Goal: Transaction & Acquisition: Purchase product/service

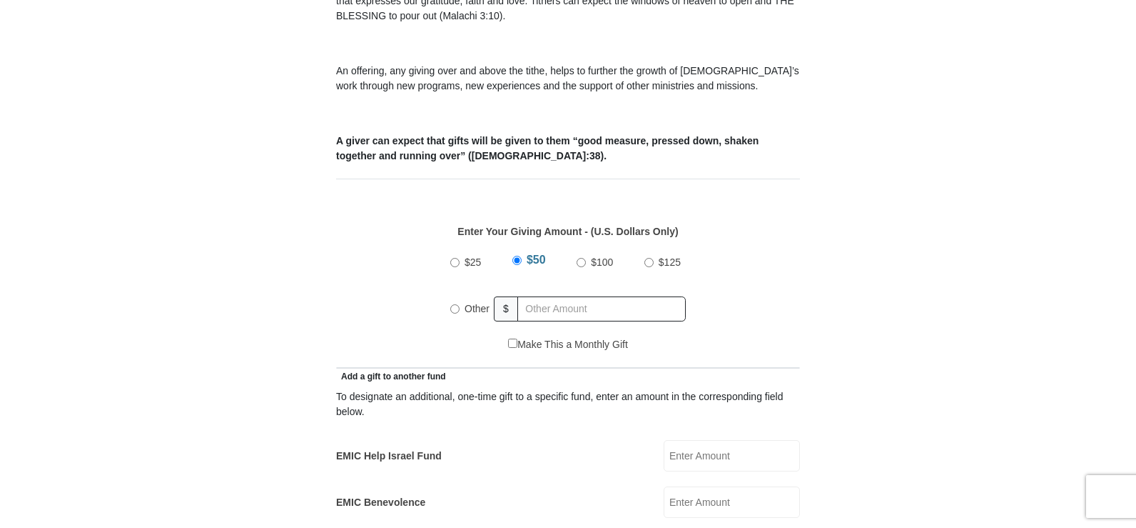
scroll to position [495, 0]
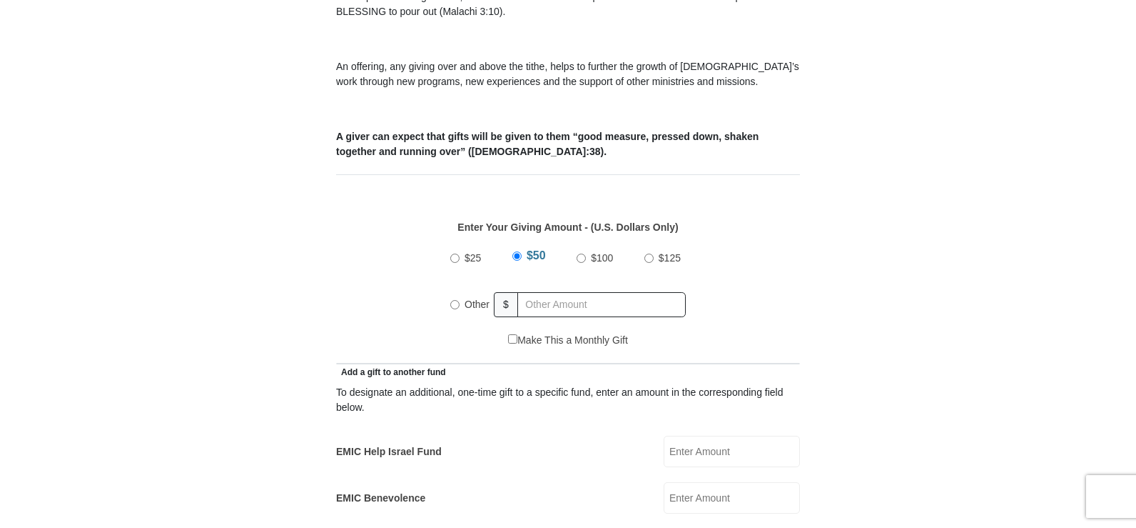
click at [458, 300] on input "Other" at bounding box center [454, 304] width 9 height 9
radio input "true"
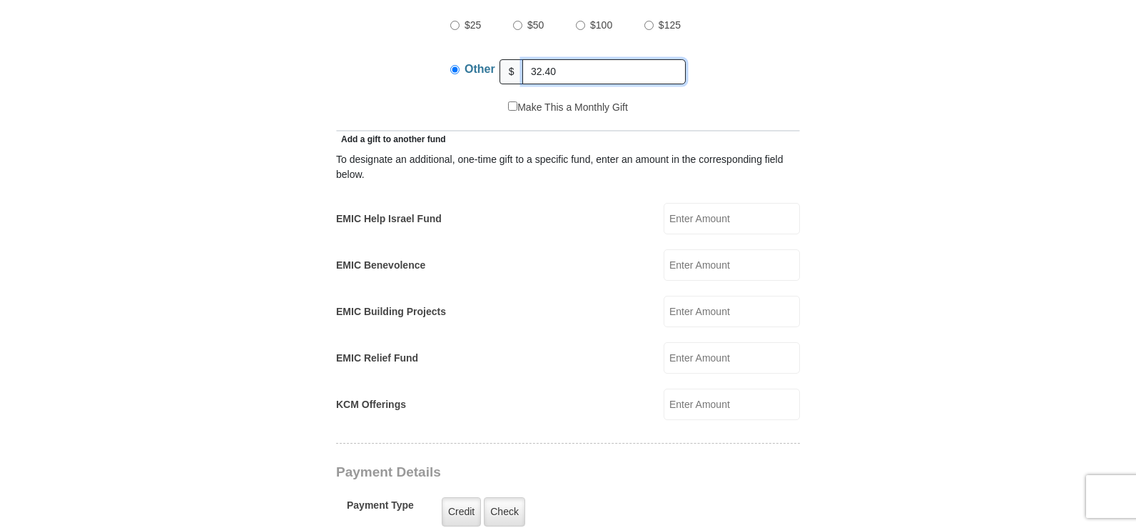
scroll to position [735, 0]
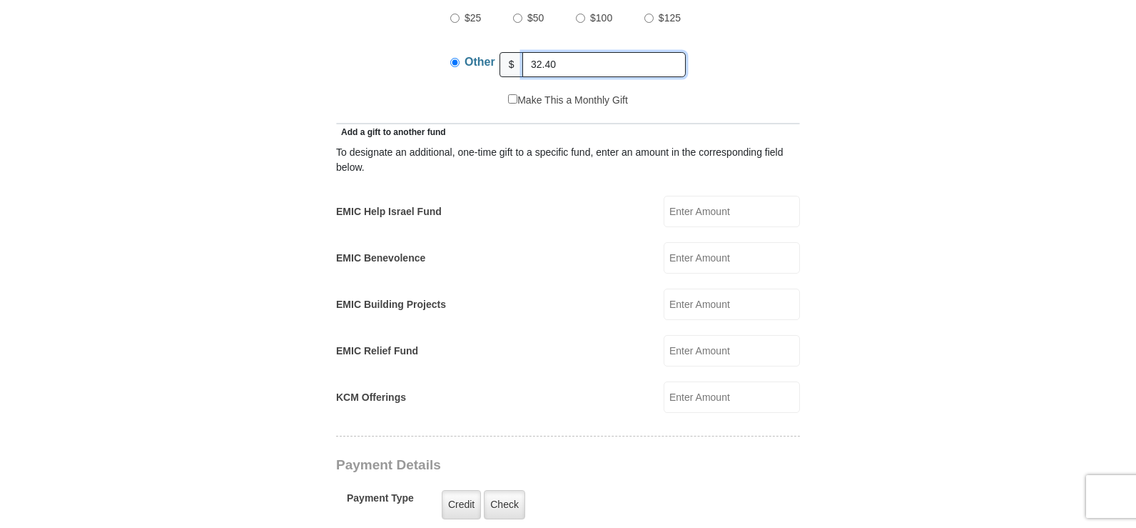
drag, startPoint x: 533, startPoint y: 46, endPoint x: 583, endPoint y: 49, distance: 50.8
click at [583, 52] on input "32.40" at bounding box center [604, 64] width 163 height 25
click at [552, 52] on input "32.40" at bounding box center [604, 64] width 163 height 25
type input "3"
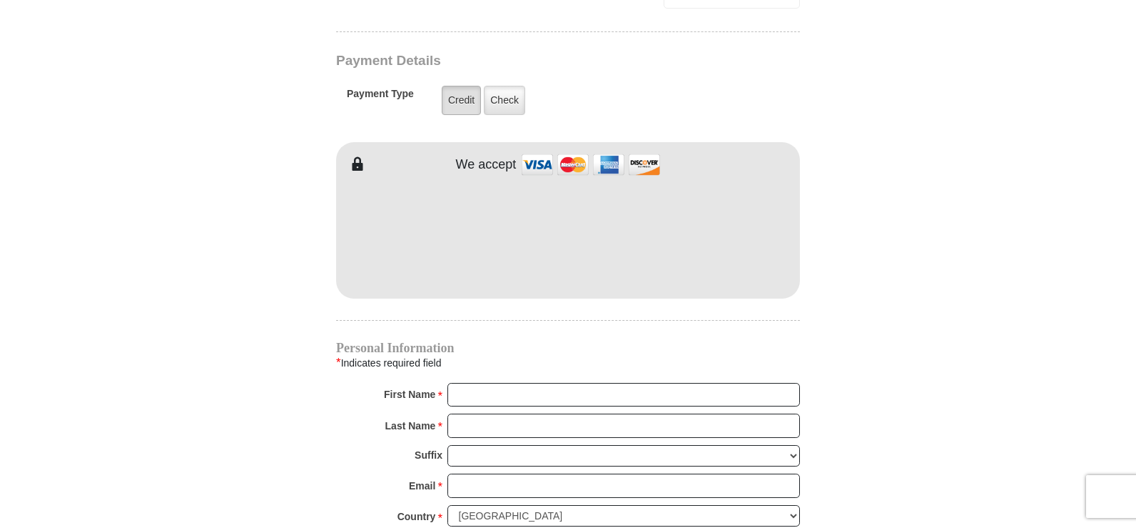
type input "32.00"
click at [455, 87] on label "Credit" at bounding box center [461, 100] width 39 height 29
click at [0, 0] on input "Credit" at bounding box center [0, 0] width 0 height 0
click at [520, 388] on input "First Name *" at bounding box center [624, 395] width 353 height 24
type input "[PERSON_NAME]"
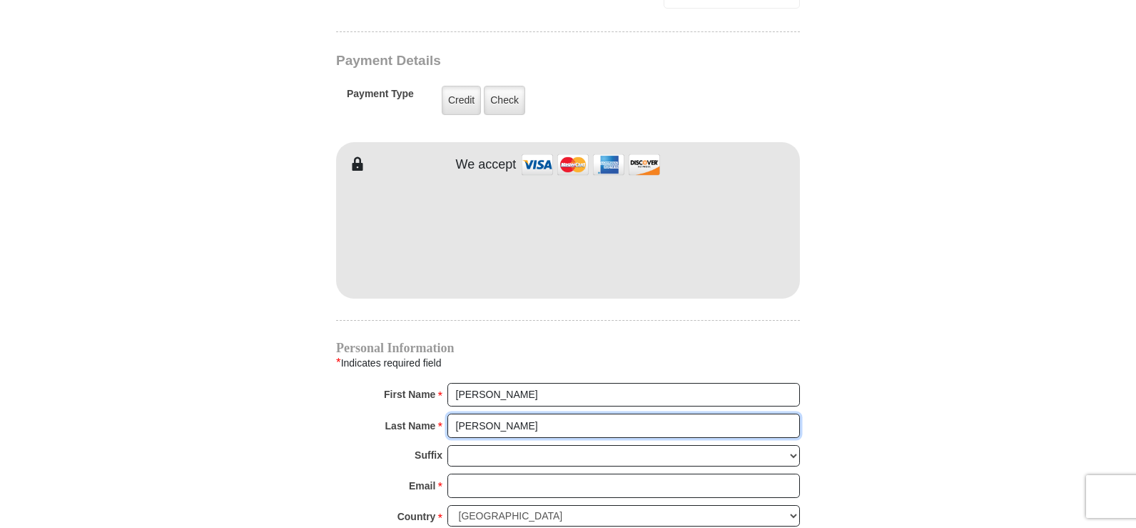
type input "[PERSON_NAME]"
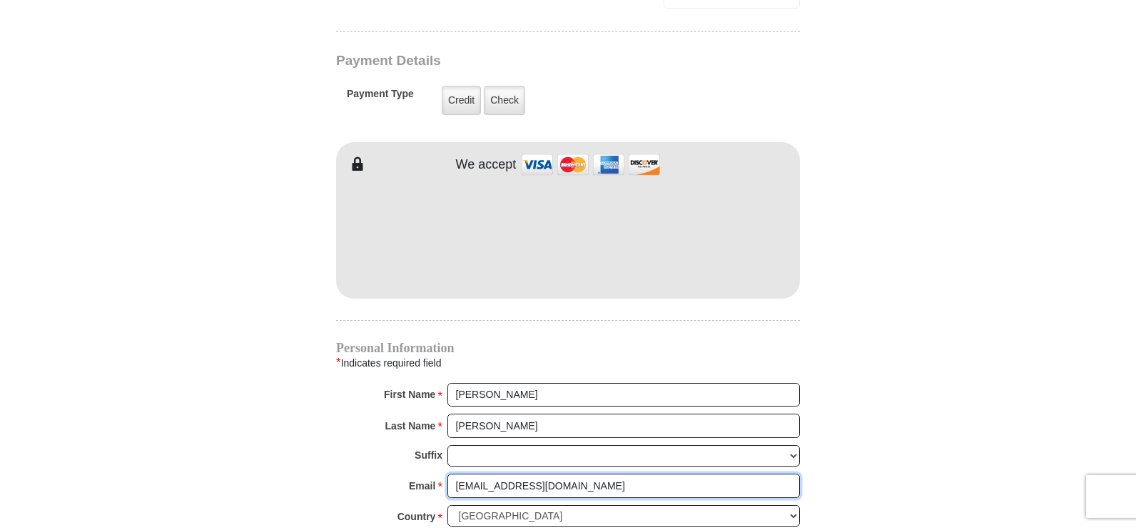
type input "[EMAIL_ADDRESS][DOMAIN_NAME]"
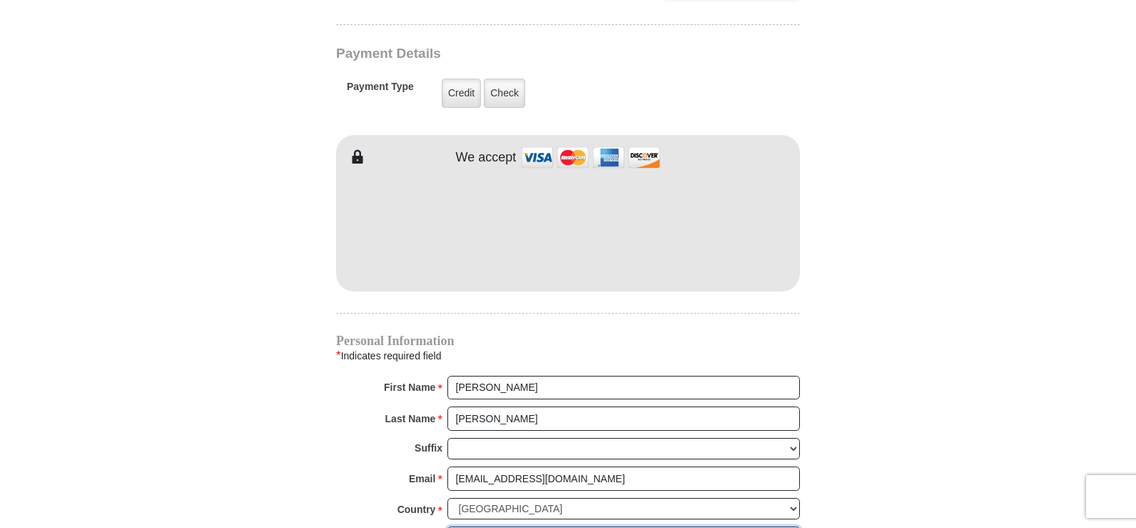
type input "[STREET_ADDRESS][PERSON_NAME]"
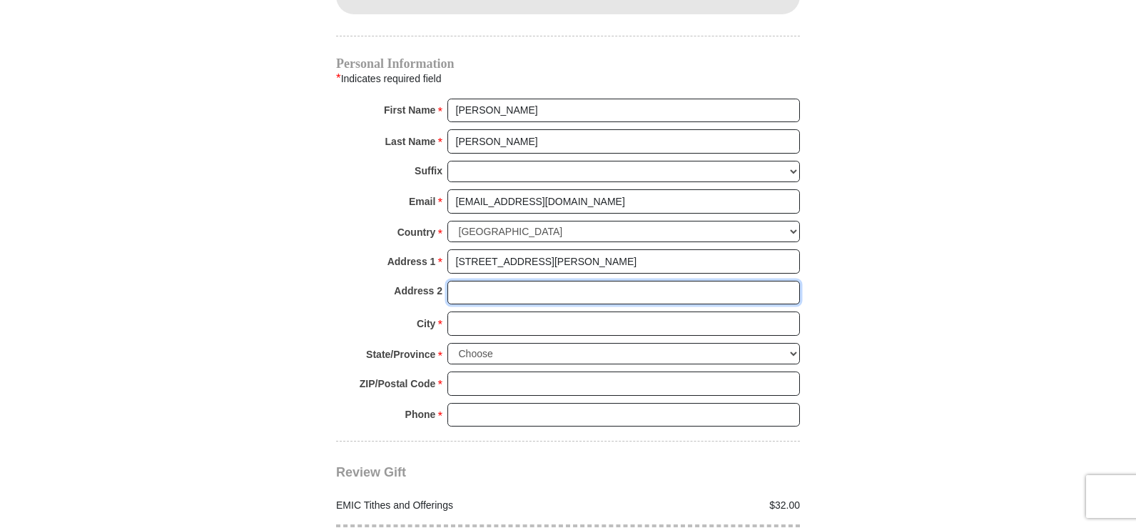
scroll to position [1434, 0]
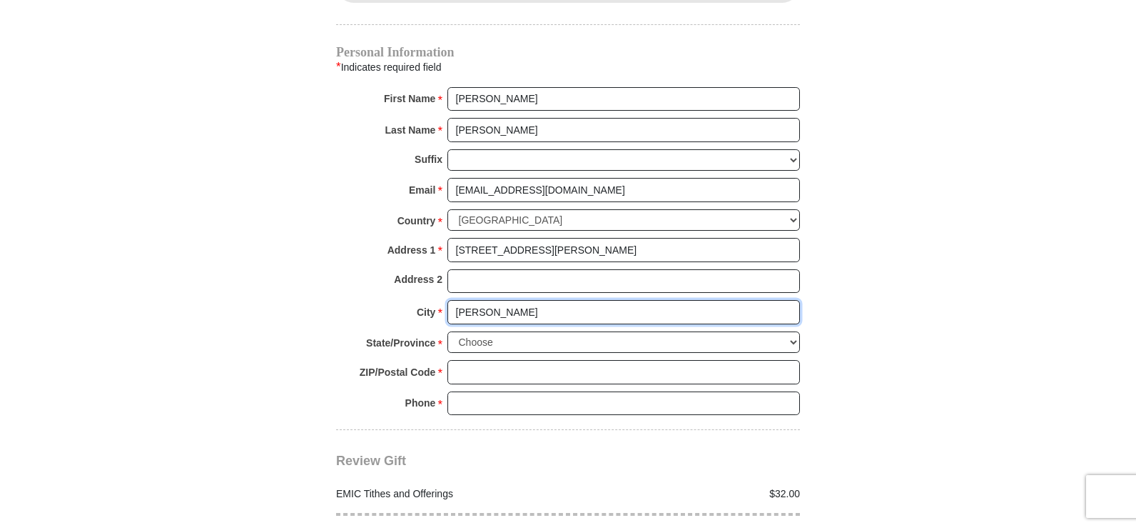
type input "[PERSON_NAME]"
select select "TN"
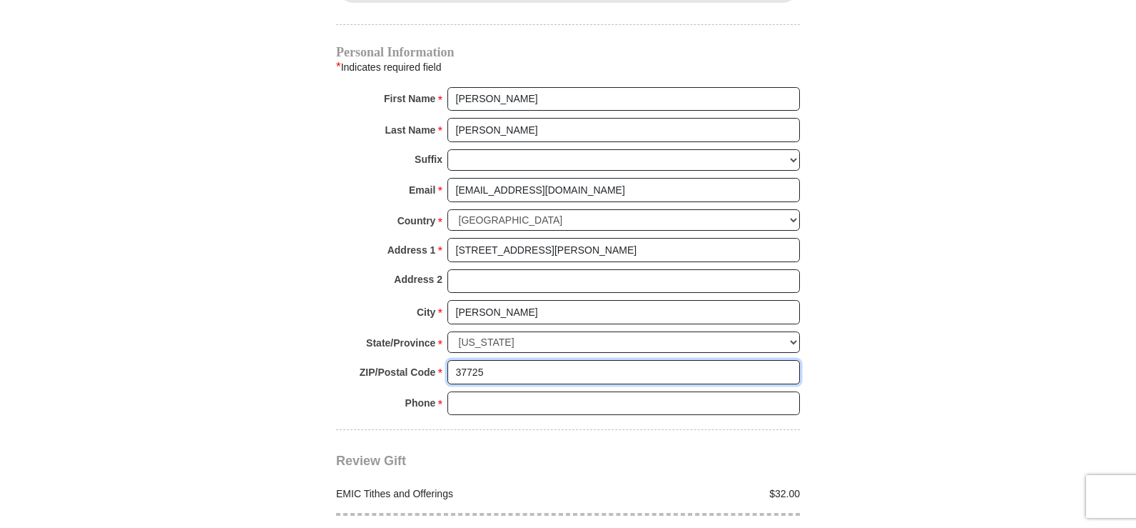
type input "37725"
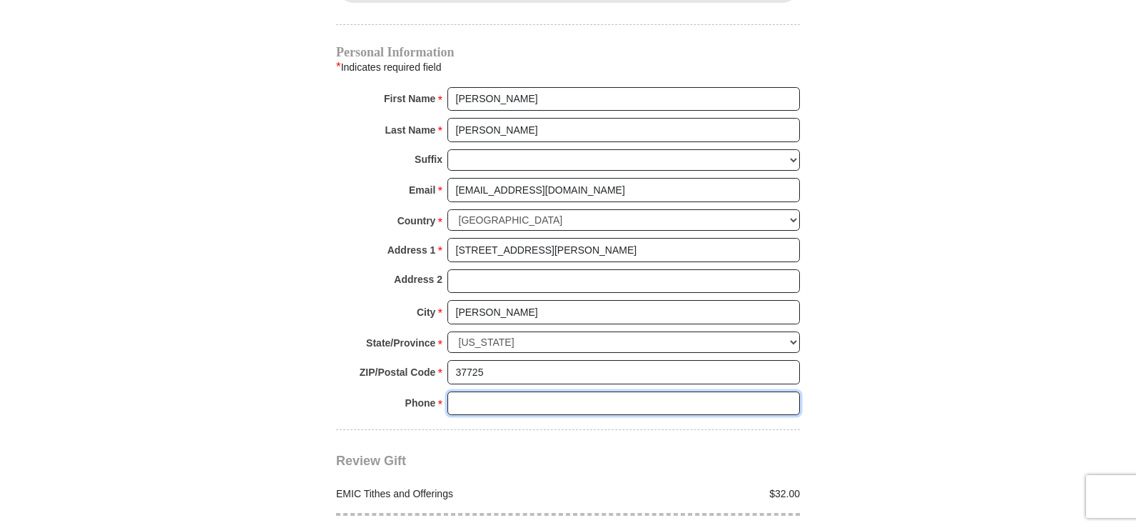
click at [536, 391] on input "Phone * *" at bounding box center [624, 403] width 353 height 24
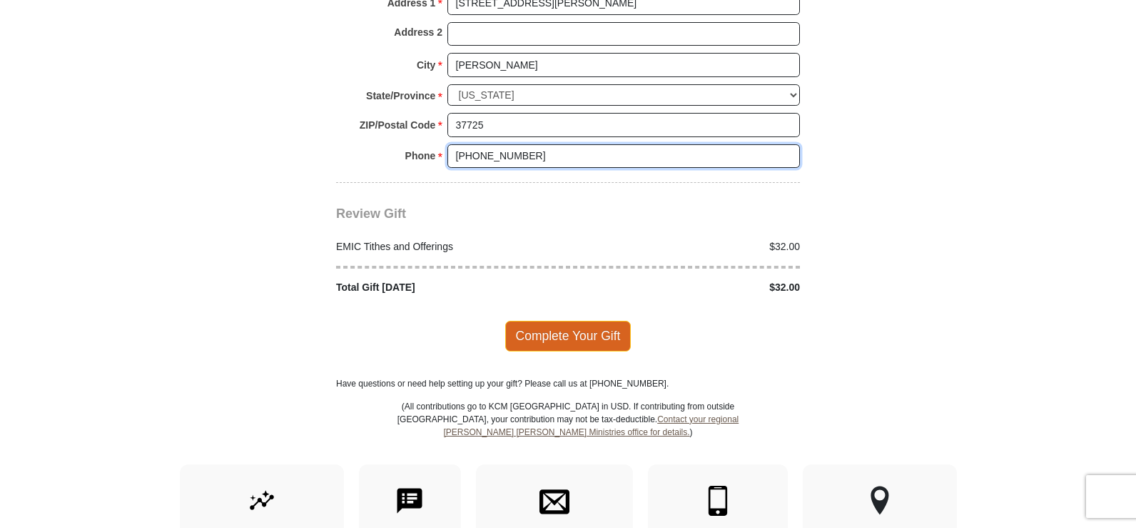
type input "[PHONE_NUMBER]"
click at [582, 320] on span "Complete Your Gift" at bounding box center [568, 335] width 126 height 30
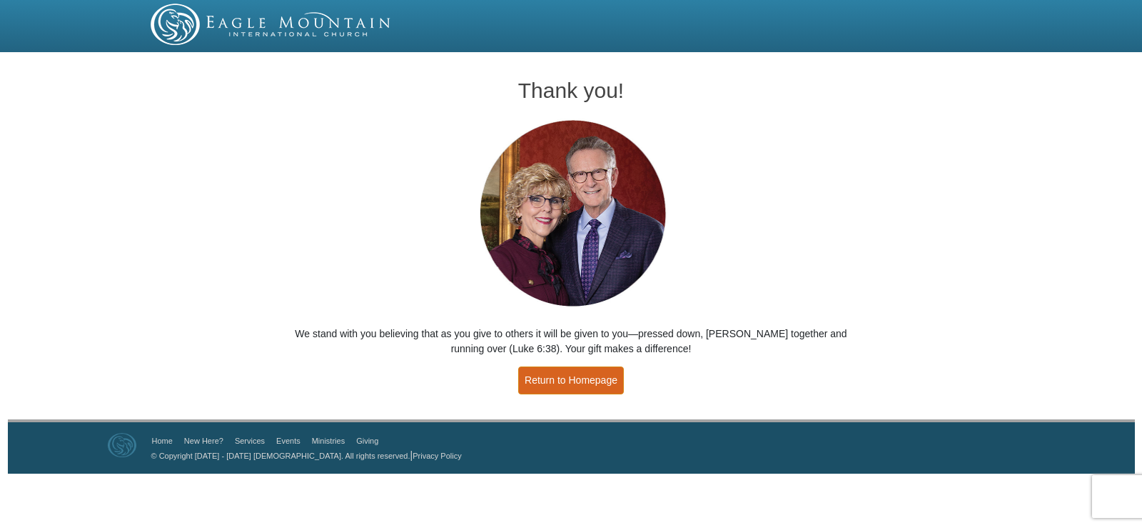
click at [603, 375] on link "Return to Homepage" at bounding box center [571, 380] width 106 height 28
